Goal: Navigation & Orientation: Find specific page/section

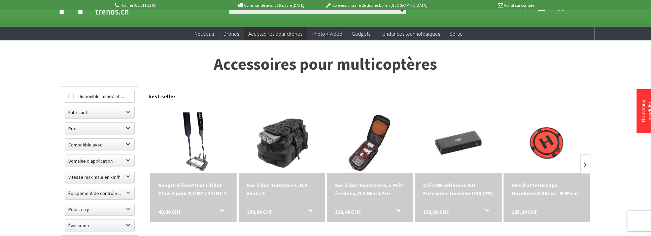
scroll to position [22, 0]
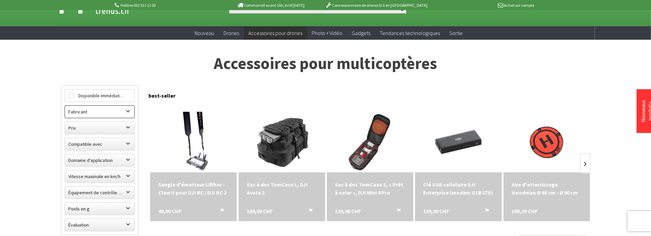
click at [126, 111] on label "Fabricant" at bounding box center [99, 112] width 69 height 12
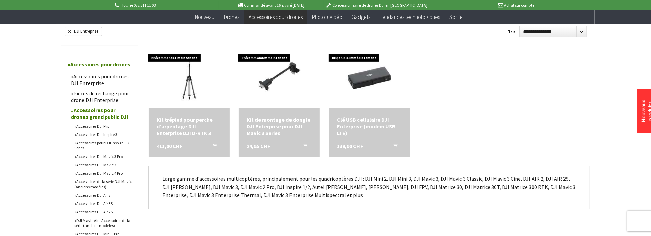
scroll to position [224, 0]
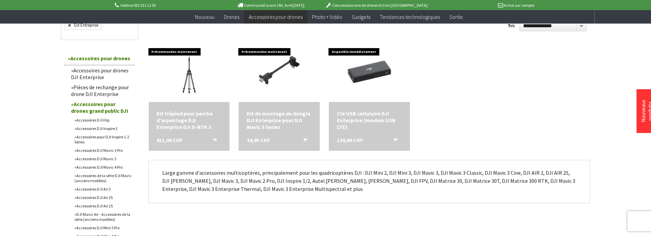
click at [101, 87] on font "Pièces de rechange pour drone DJI Enterprise" at bounding box center [100, 90] width 58 height 13
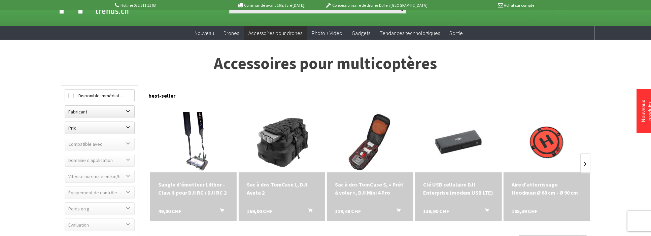
scroll to position [0, 0]
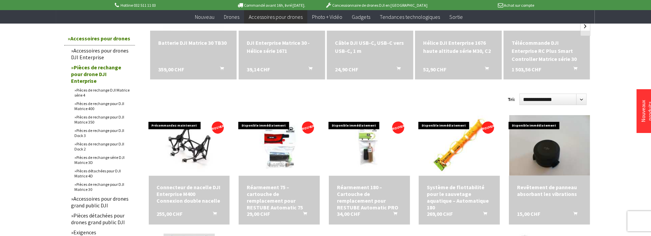
scroll to position [157, 0]
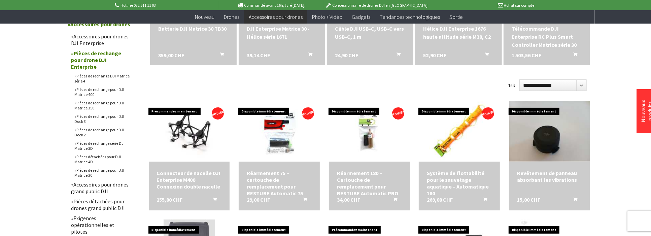
click at [101, 168] on font "Pièces de rechange pour DJI Matrice 30" at bounding box center [99, 173] width 50 height 10
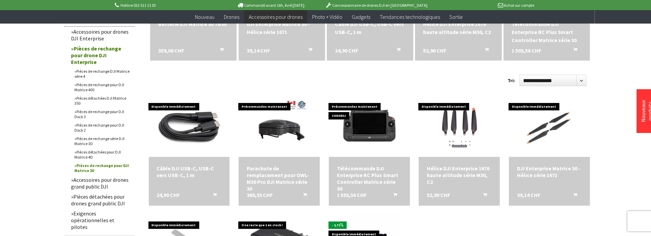
scroll to position [157, 0]
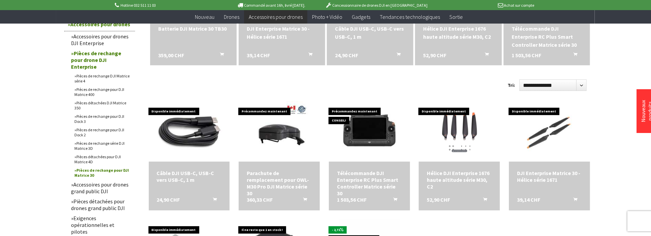
click at [109, 168] on font "Pièces de rechange pour DJI Matrice 30" at bounding box center [101, 173] width 55 height 10
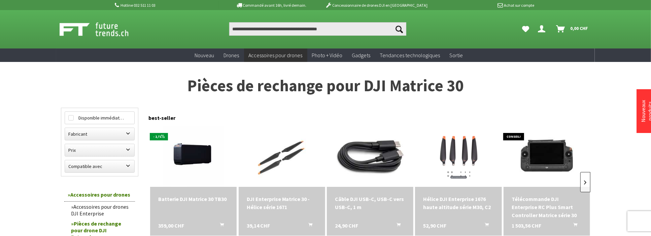
click at [586, 181] on link at bounding box center [585, 182] width 10 height 20
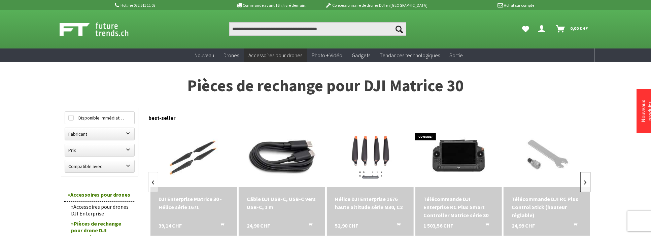
scroll to position [0, 88]
click at [586, 181] on link at bounding box center [585, 182] width 10 height 20
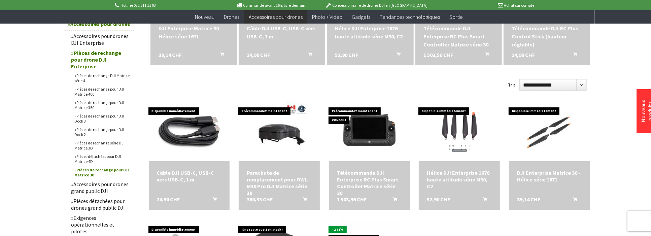
scroll to position [157, 0]
click at [94, 100] on font "Pièces de rechange pour DJI Matrice 350" at bounding box center [99, 105] width 50 height 10
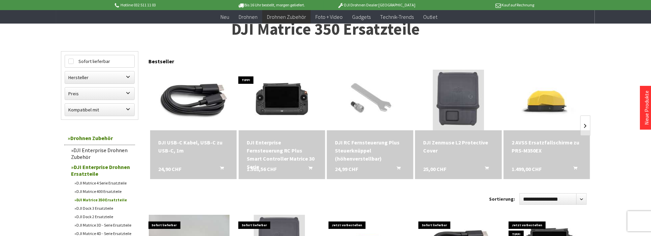
scroll to position [45, 0]
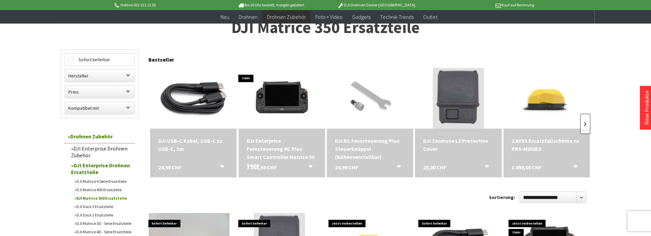
click at [585, 122] on link at bounding box center [585, 124] width 10 height 20
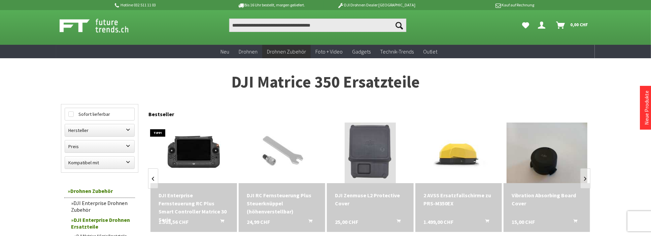
scroll to position [0, 0]
